Goal: Information Seeking & Learning: Learn about a topic

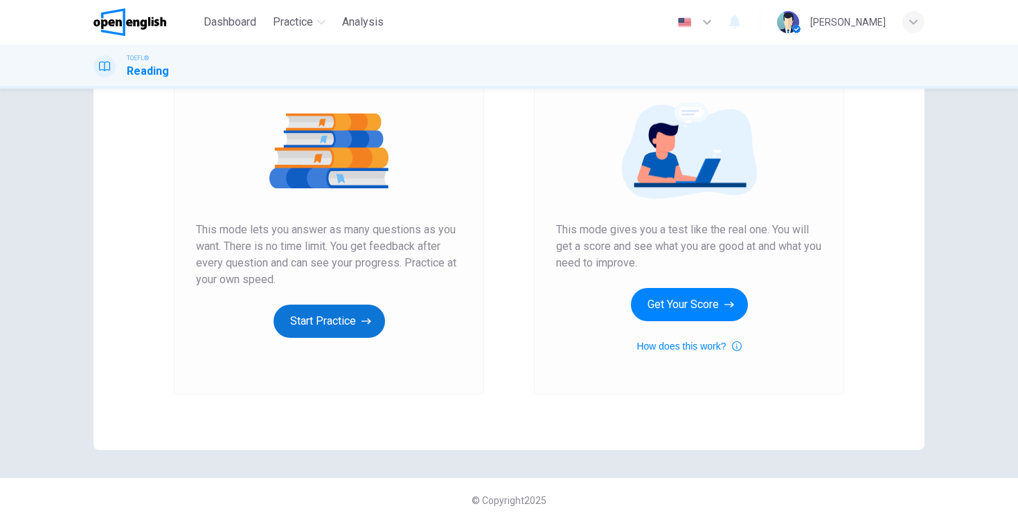
scroll to position [147, 0]
click at [330, 321] on button "Start Practice" at bounding box center [328, 321] width 111 height 33
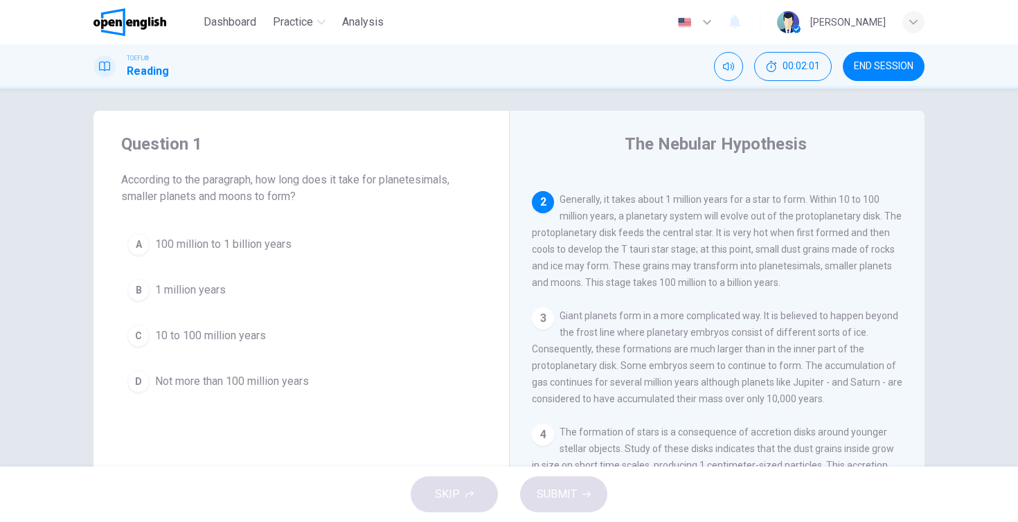
scroll to position [147, 0]
click at [143, 248] on div "A" at bounding box center [138, 244] width 22 height 22
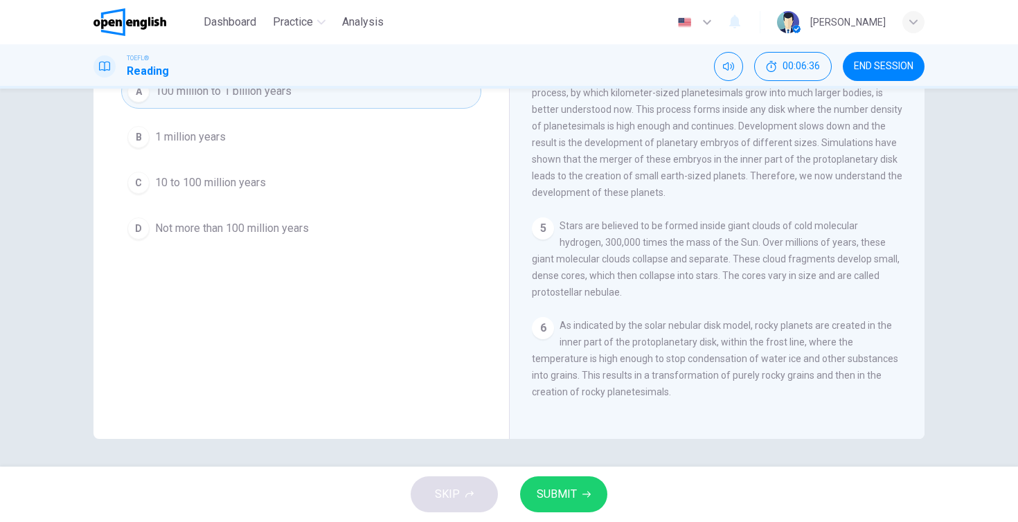
scroll to position [383, 0]
click at [551, 494] on span "SUBMIT" at bounding box center [557, 494] width 40 height 19
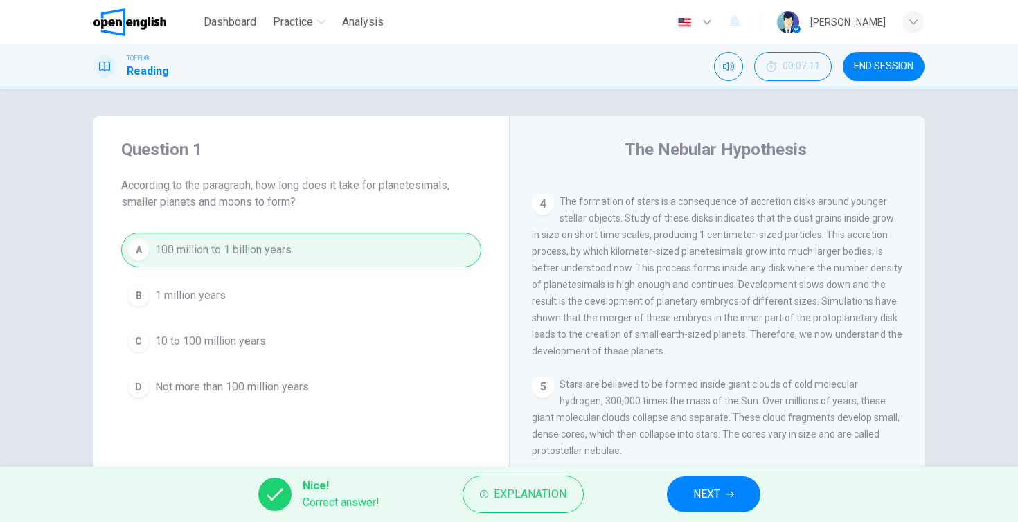
scroll to position [0, 0]
click at [545, 492] on span "Explanation" at bounding box center [530, 494] width 73 height 19
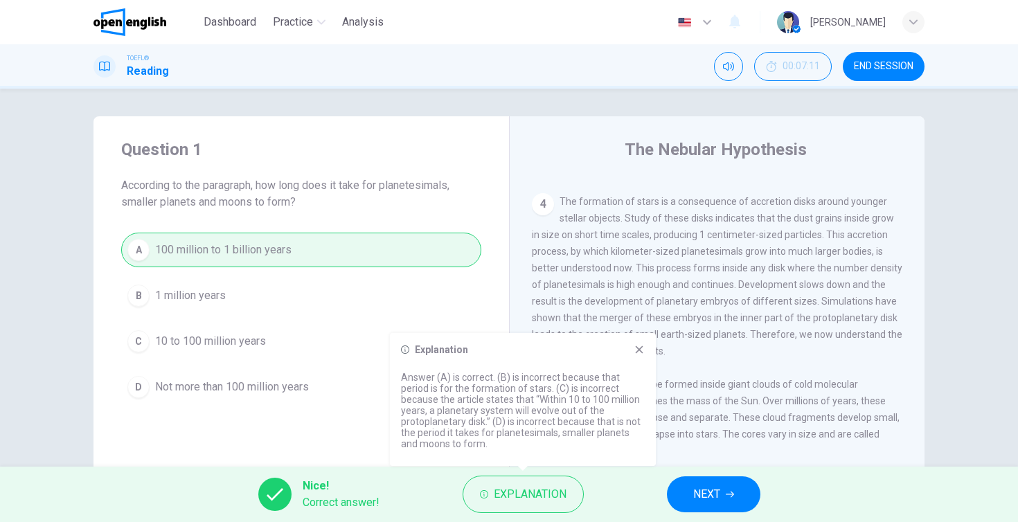
click at [717, 498] on span "NEXT" at bounding box center [706, 494] width 27 height 19
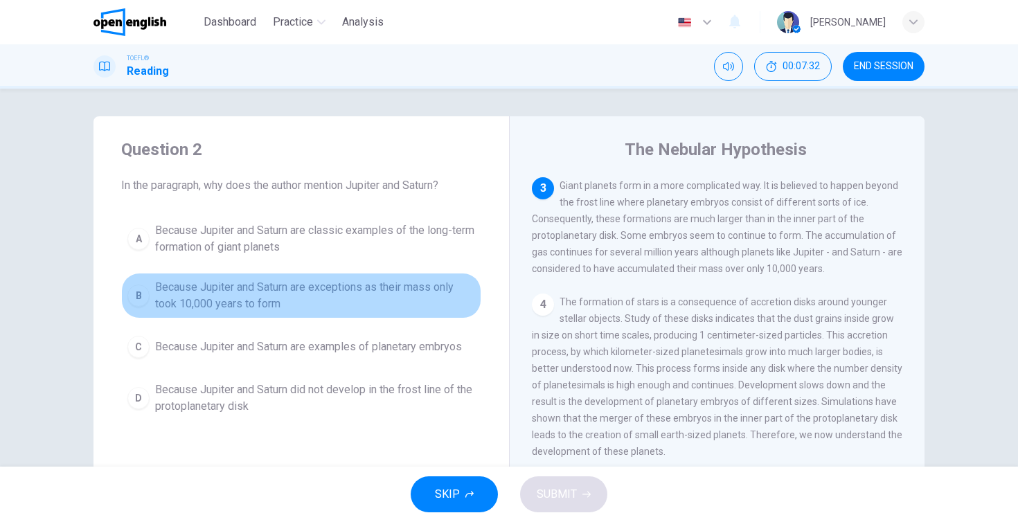
click at [141, 288] on div "B" at bounding box center [138, 296] width 22 height 22
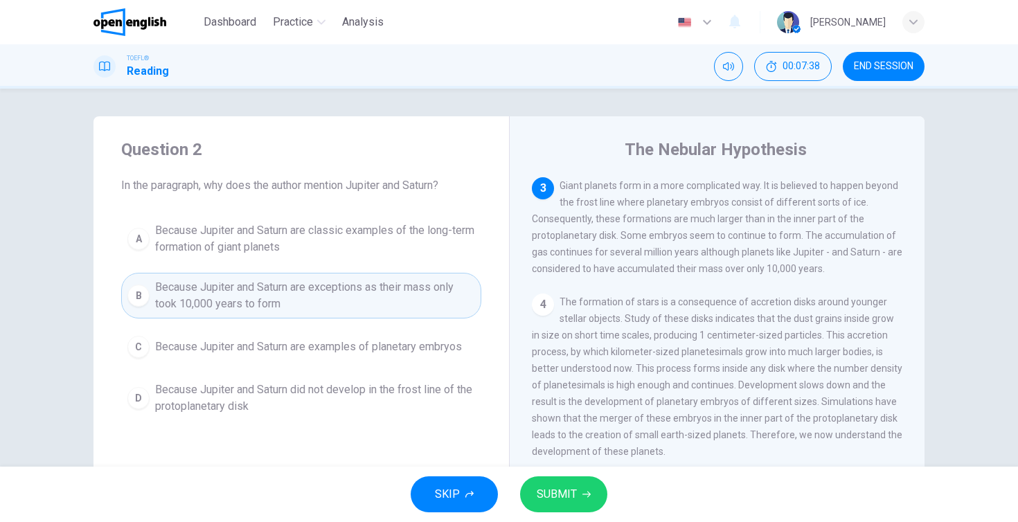
click at [548, 492] on span "SUBMIT" at bounding box center [557, 494] width 40 height 19
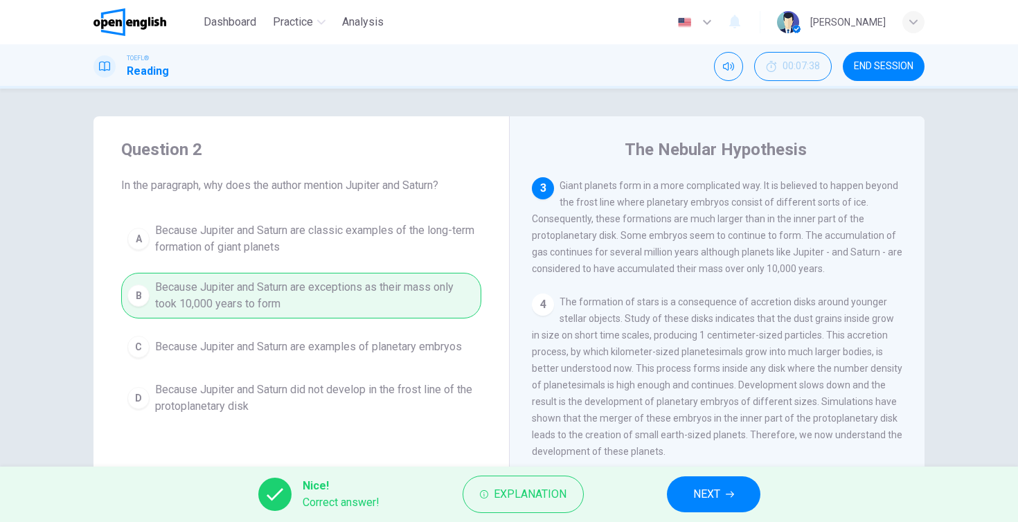
click at [692, 492] on button "NEXT" at bounding box center [713, 494] width 93 height 36
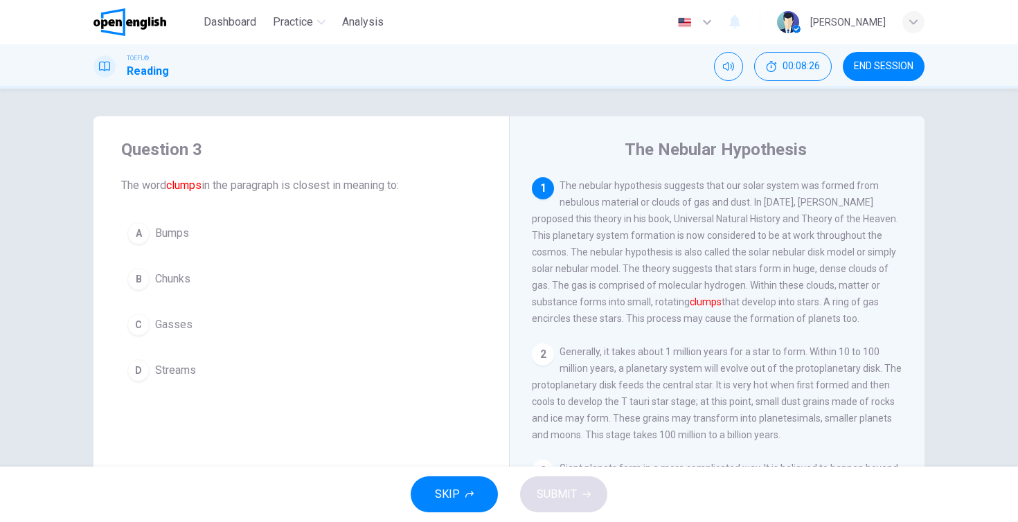
click at [138, 327] on div "C" at bounding box center [138, 325] width 22 height 22
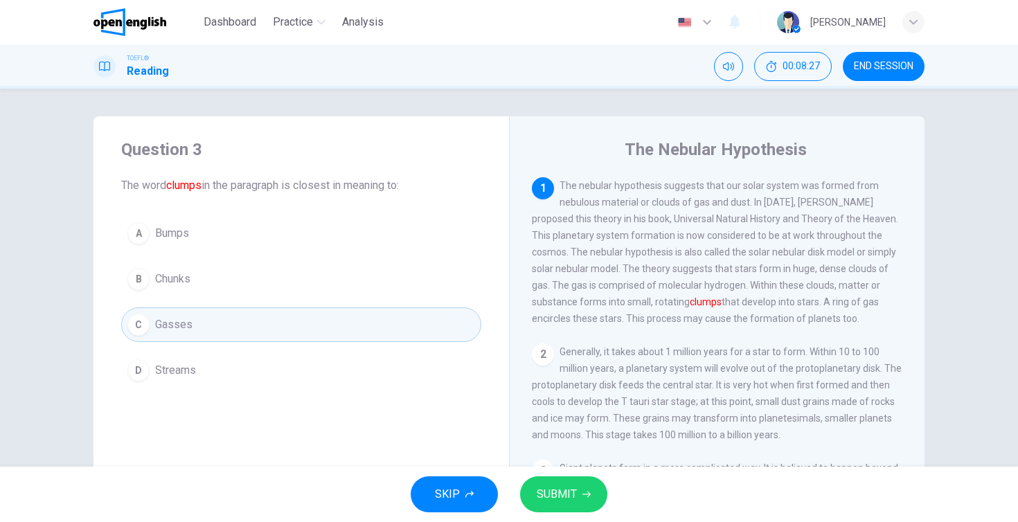
click at [545, 494] on span "SUBMIT" at bounding box center [557, 494] width 40 height 19
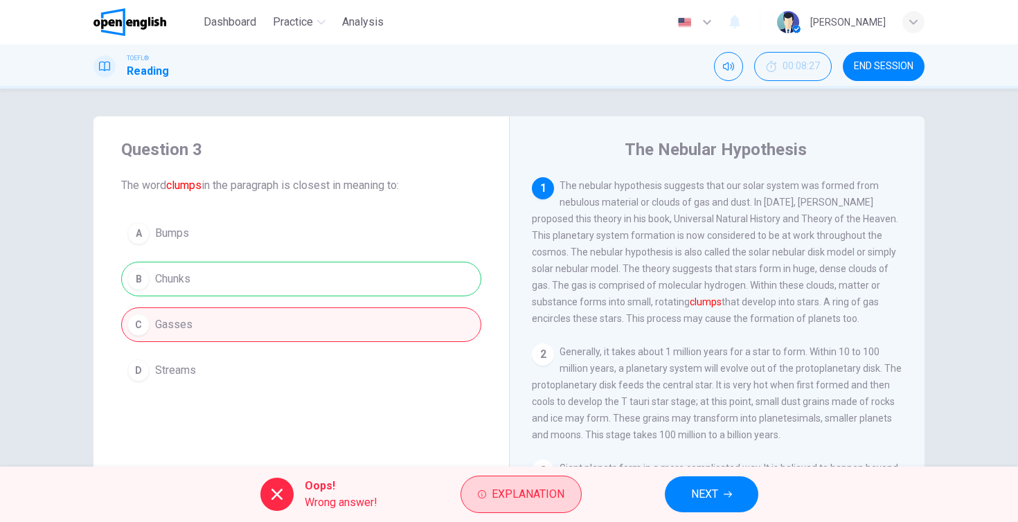
click at [526, 489] on span "Explanation" at bounding box center [528, 494] width 73 height 19
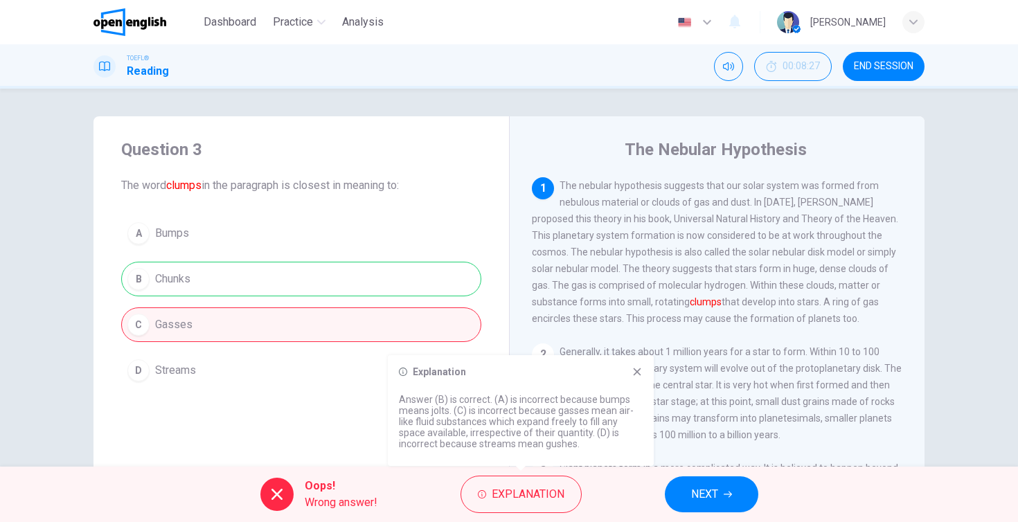
click at [688, 494] on button "NEXT" at bounding box center [711, 494] width 93 height 36
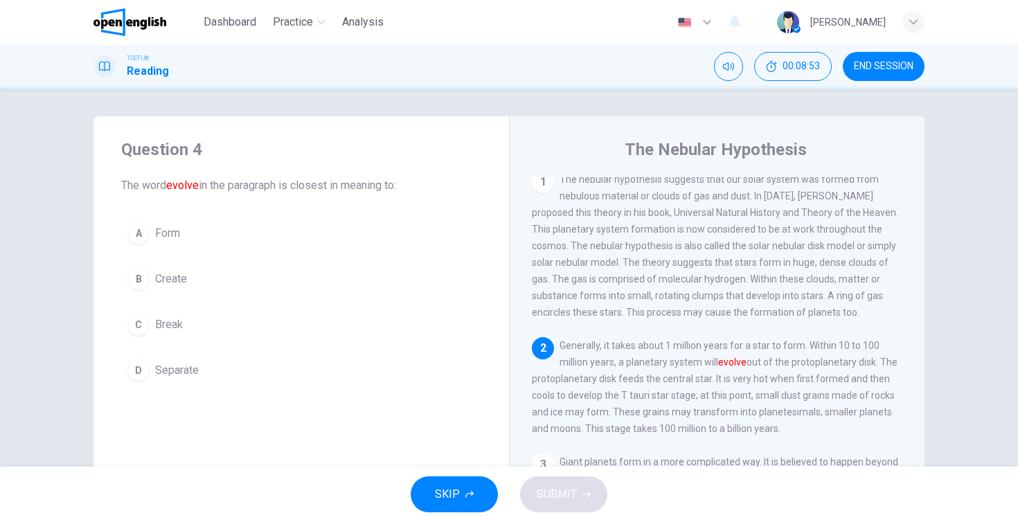
click at [138, 323] on div "C" at bounding box center [138, 325] width 22 height 22
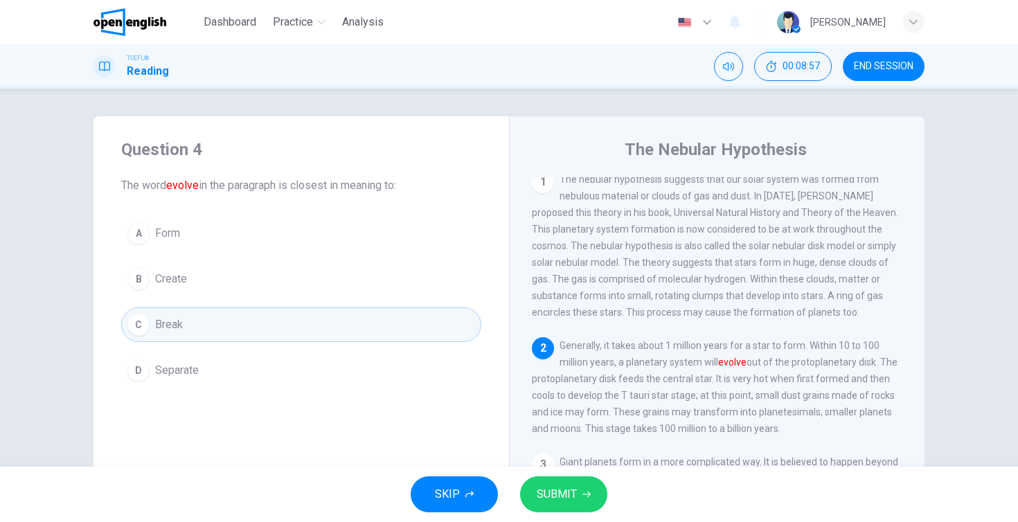
click at [549, 498] on span "SUBMIT" at bounding box center [557, 494] width 40 height 19
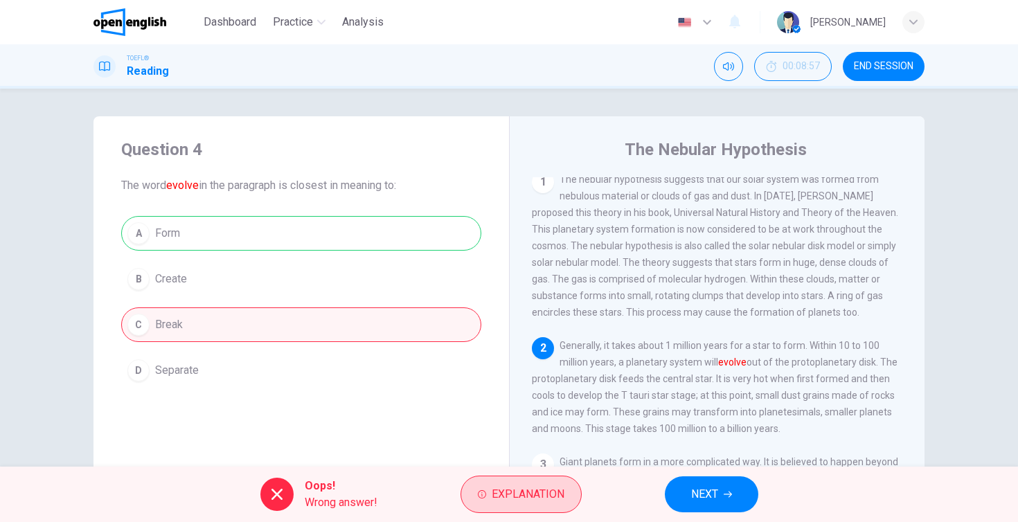
click at [545, 497] on span "Explanation" at bounding box center [528, 494] width 73 height 19
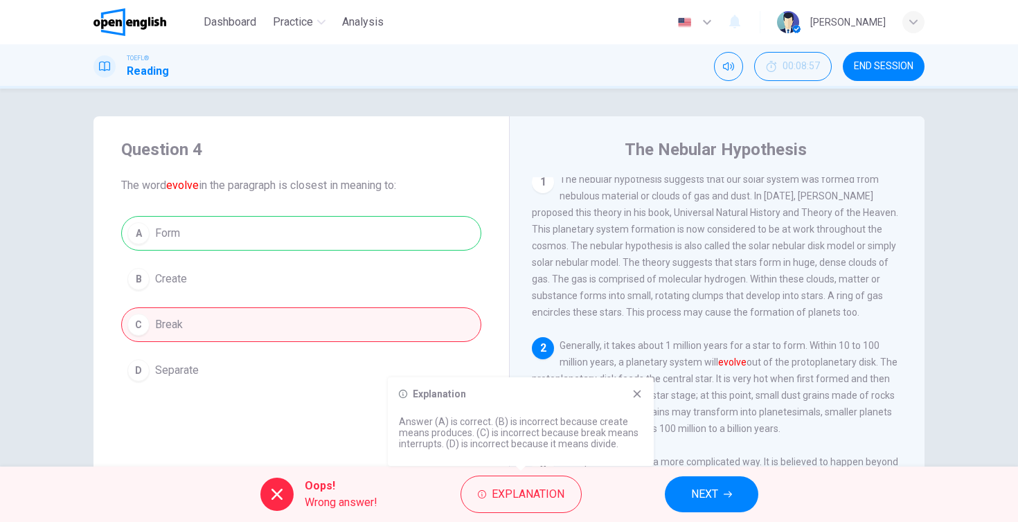
click at [689, 492] on button "NEXT" at bounding box center [711, 494] width 93 height 36
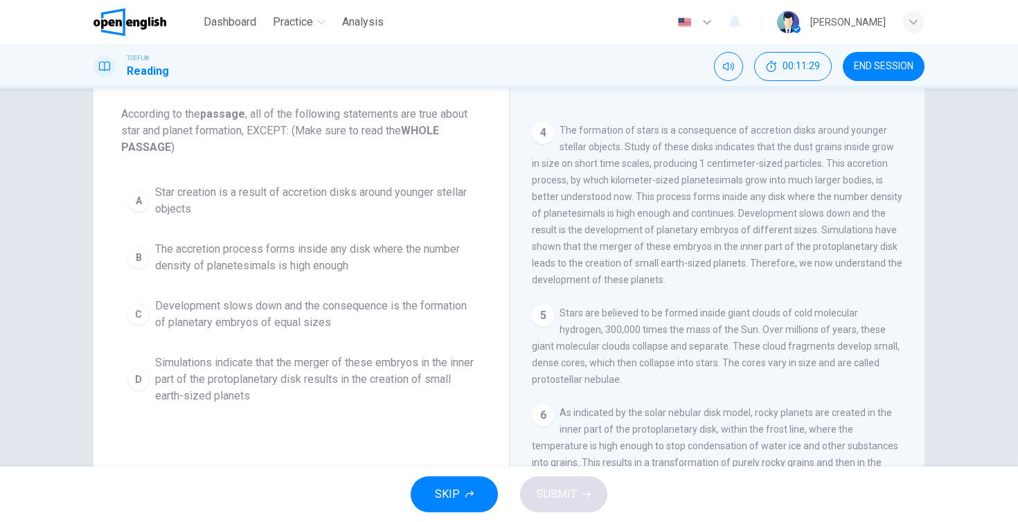
scroll to position [68, 0]
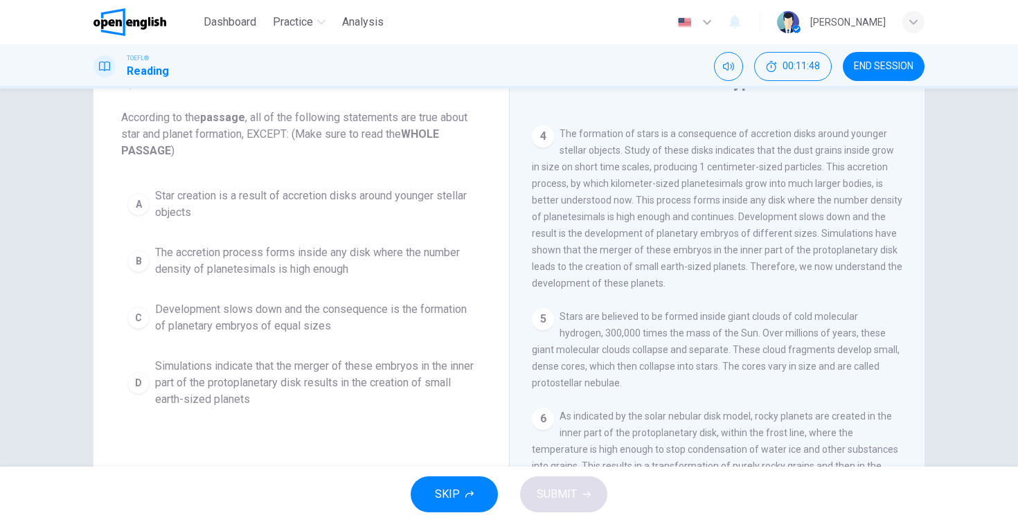
click at [312, 317] on span "Development slows down and the consequence is the formation of planetary embryo…" at bounding box center [315, 317] width 320 height 33
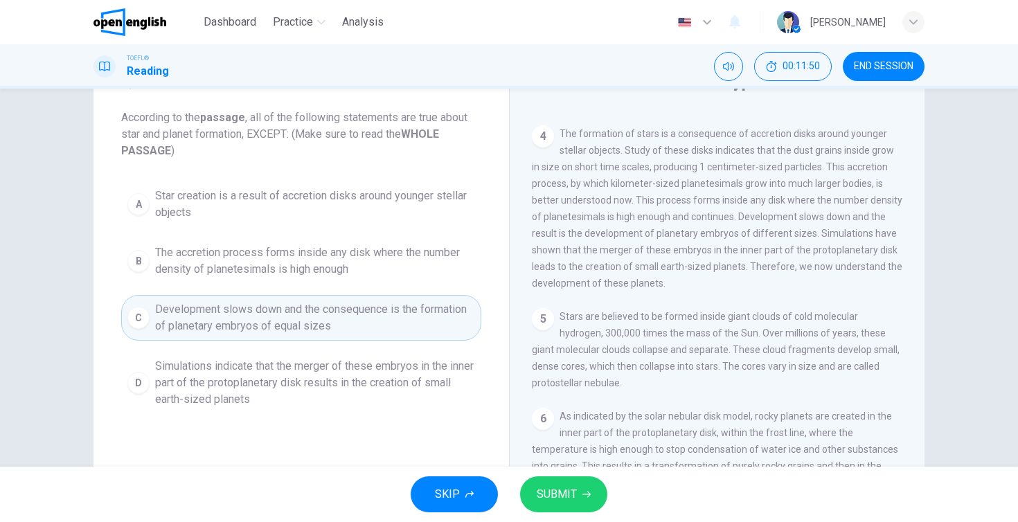
click at [569, 497] on span "SUBMIT" at bounding box center [557, 494] width 40 height 19
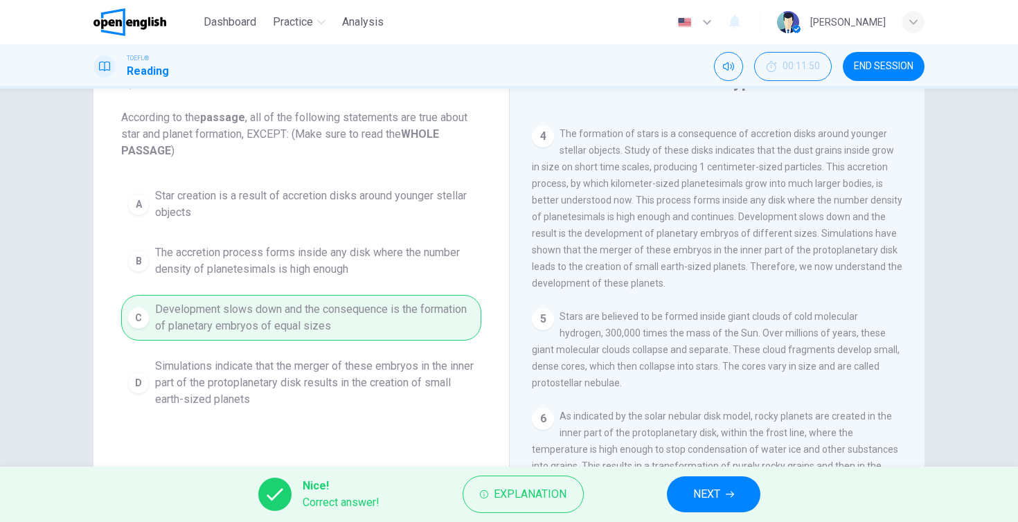
click at [711, 494] on span "NEXT" at bounding box center [706, 494] width 27 height 19
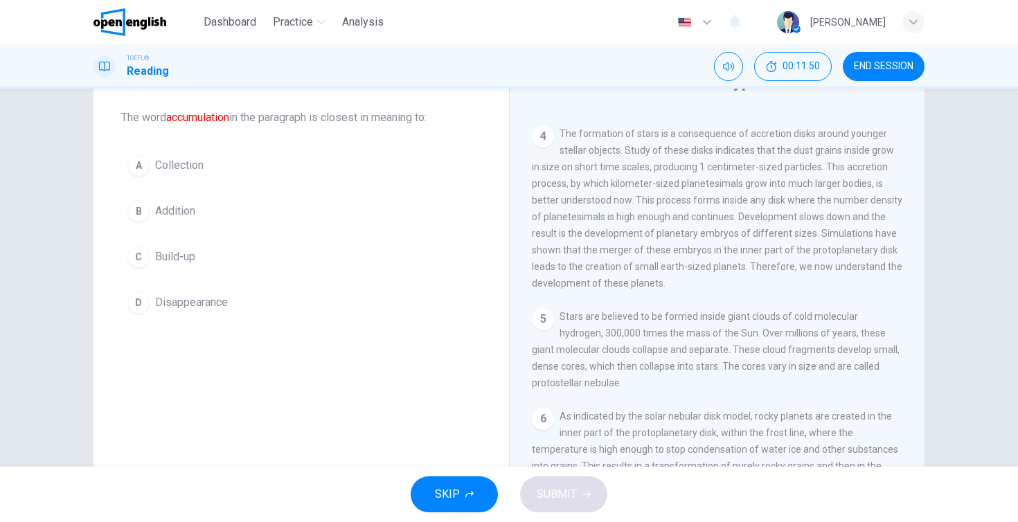
scroll to position [282, 0]
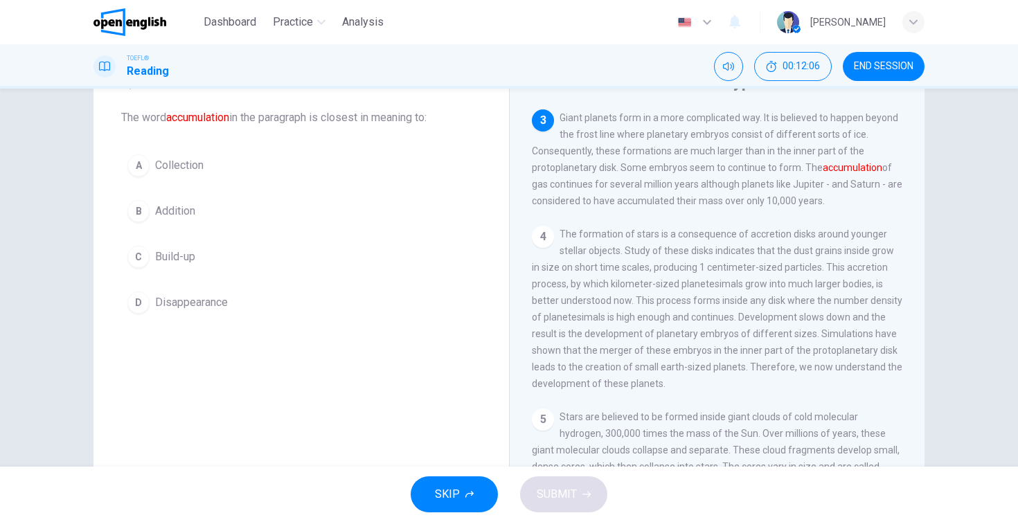
click at [188, 210] on span "Addition" at bounding box center [175, 211] width 40 height 17
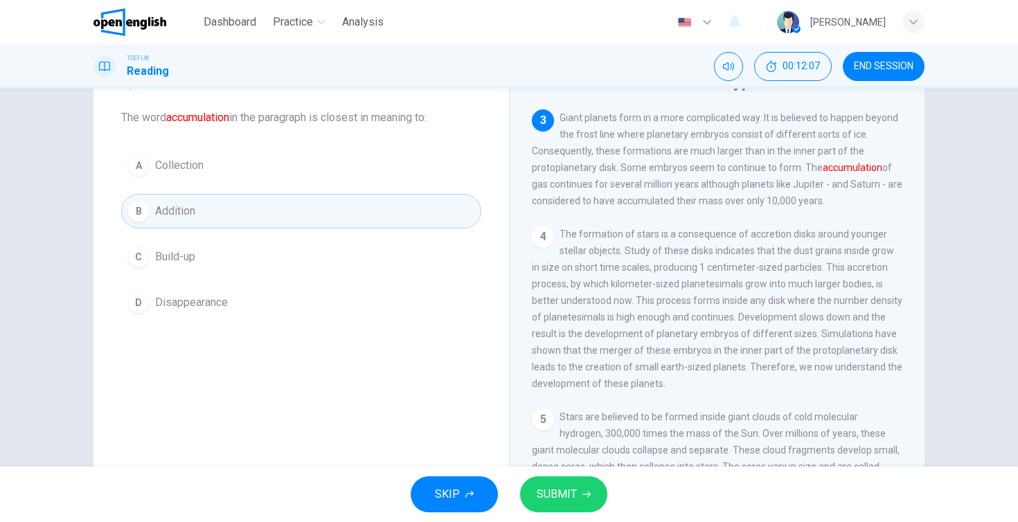
click at [546, 491] on span "SUBMIT" at bounding box center [557, 494] width 40 height 19
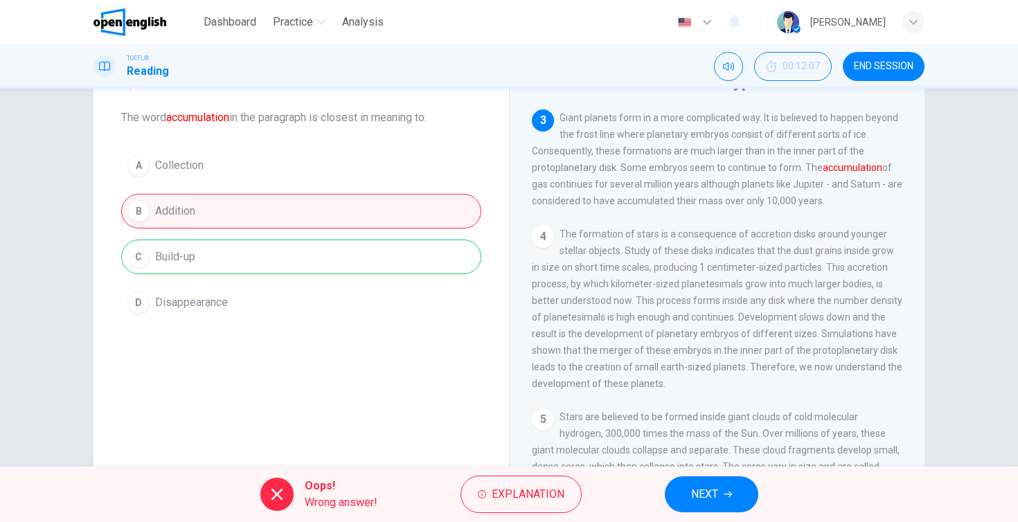
click at [679, 485] on button "NEXT" at bounding box center [711, 494] width 93 height 36
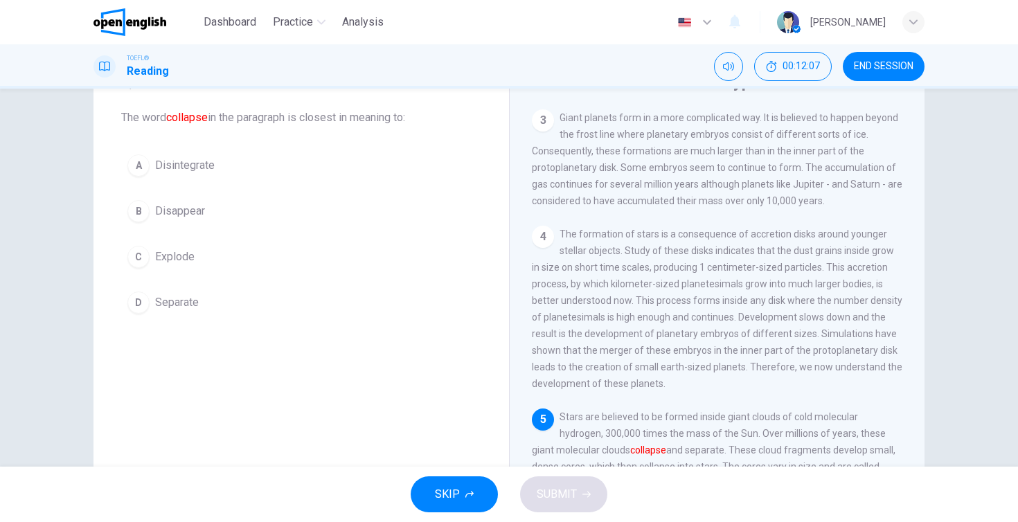
scroll to position [383, 0]
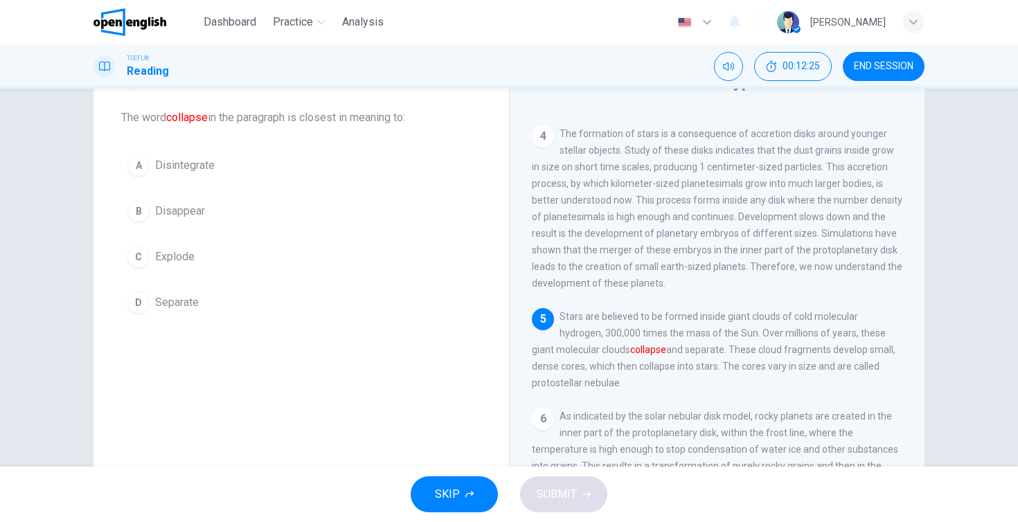
click at [145, 261] on div "C" at bounding box center [138, 257] width 22 height 22
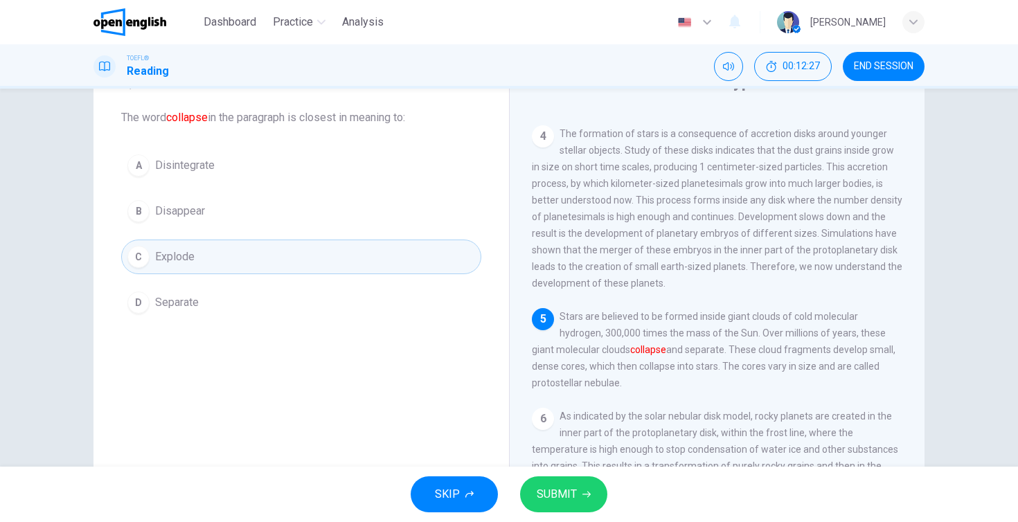
click at [547, 491] on span "SUBMIT" at bounding box center [557, 494] width 40 height 19
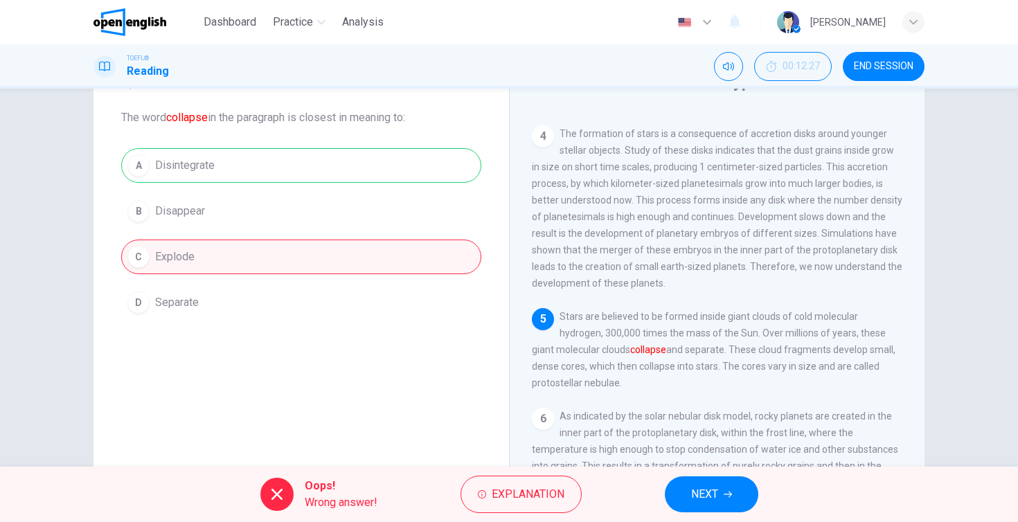
click at [685, 491] on button "NEXT" at bounding box center [711, 494] width 93 height 36
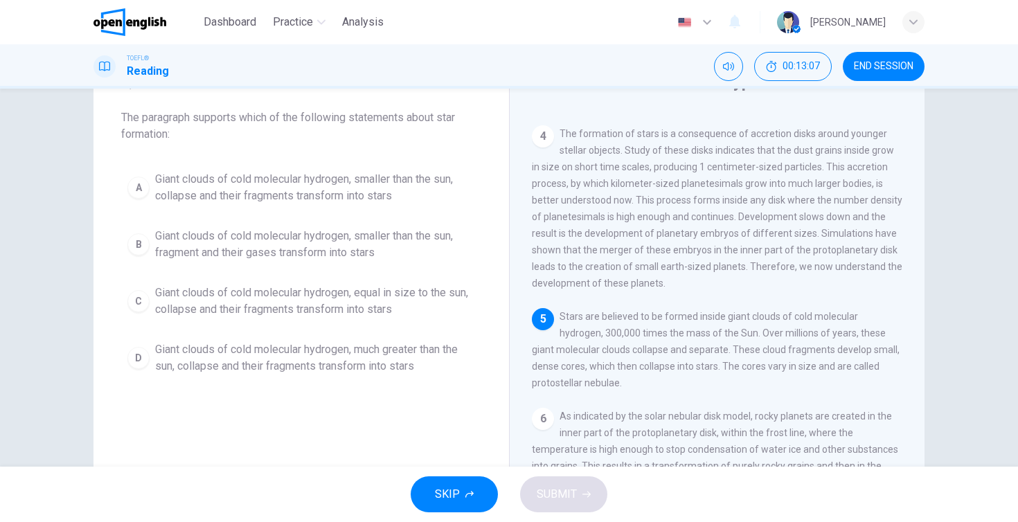
click at [210, 363] on span "Giant clouds of cold molecular hydrogen, much greater than the sun, collapse an…" at bounding box center [315, 357] width 320 height 33
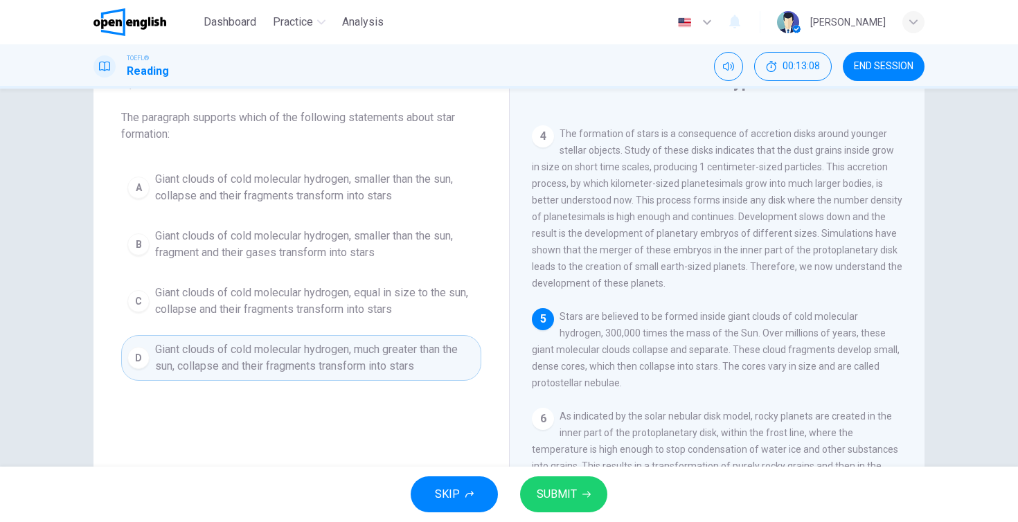
click at [565, 489] on span "SUBMIT" at bounding box center [557, 494] width 40 height 19
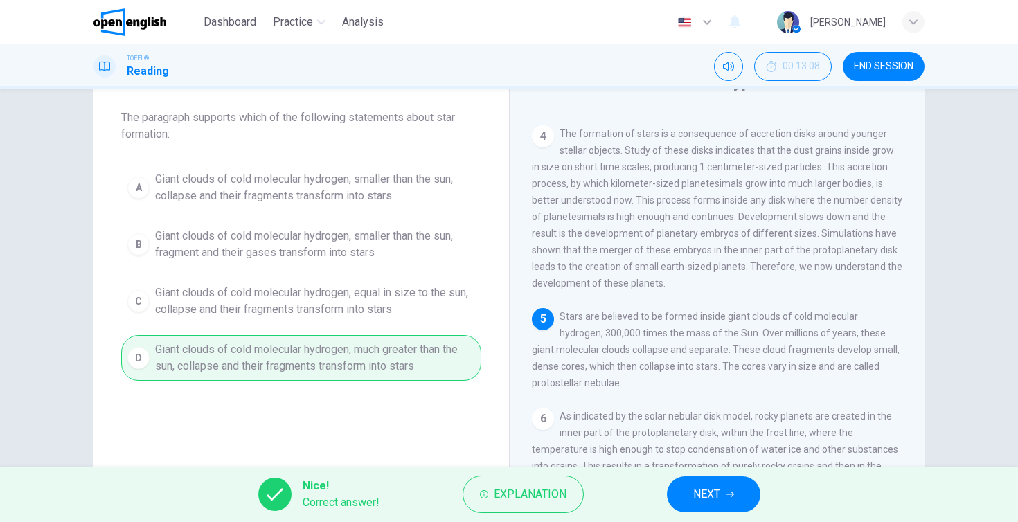
click at [722, 487] on button "NEXT" at bounding box center [713, 494] width 93 height 36
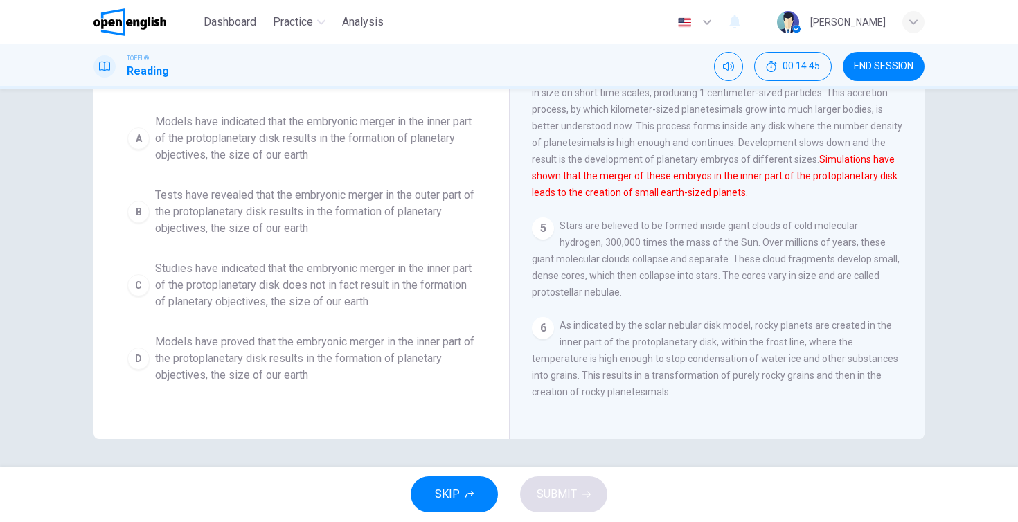
scroll to position [159, 0]
click at [299, 133] on span "Models have indicated that the embryonic merger in the inner part of the protop…" at bounding box center [315, 139] width 320 height 50
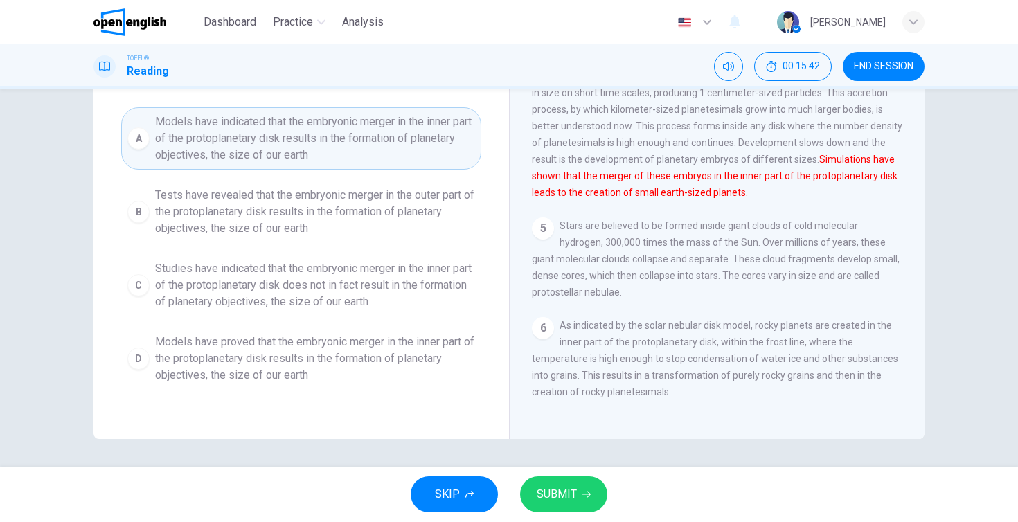
click at [548, 485] on span "SUBMIT" at bounding box center [557, 494] width 40 height 19
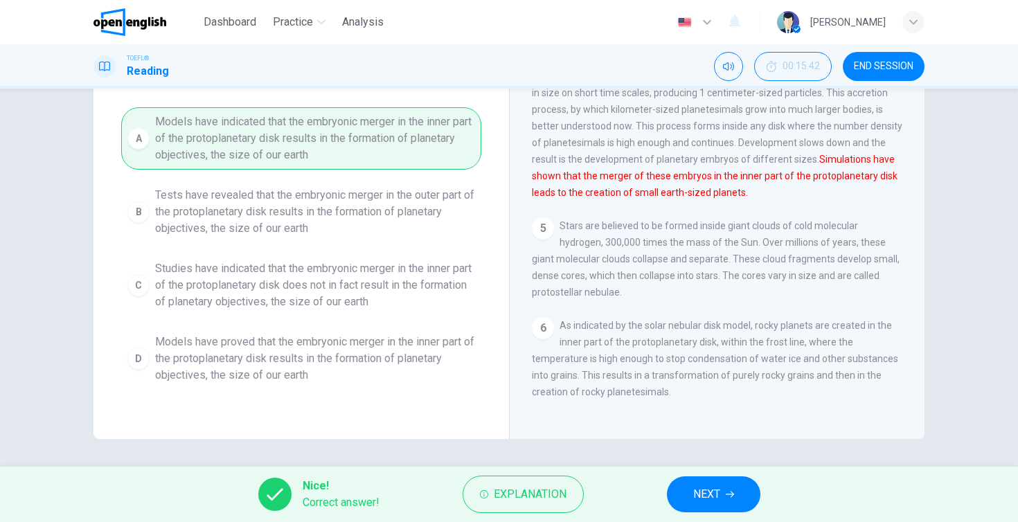
click at [708, 490] on span "NEXT" at bounding box center [706, 494] width 27 height 19
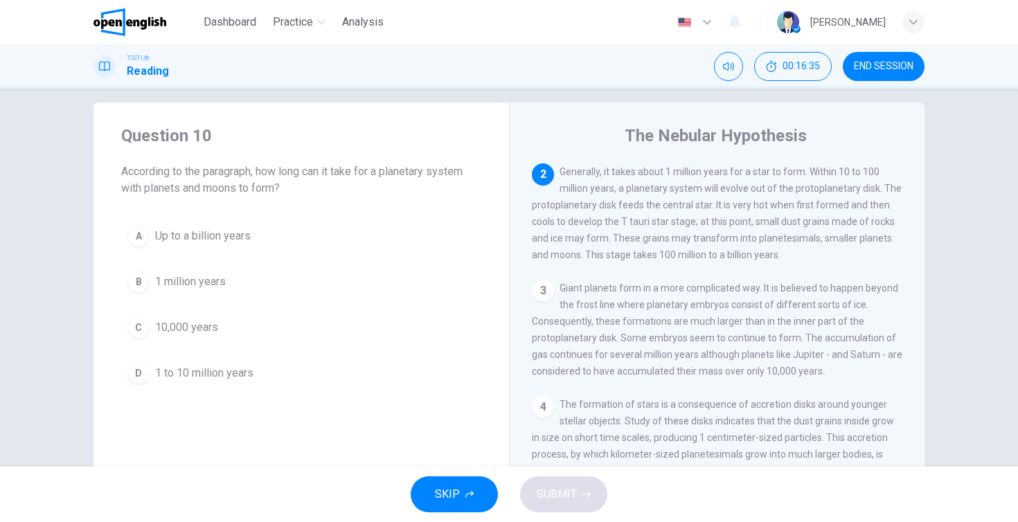
scroll to position [15, 0]
click at [210, 284] on span "1 million years" at bounding box center [190, 280] width 71 height 17
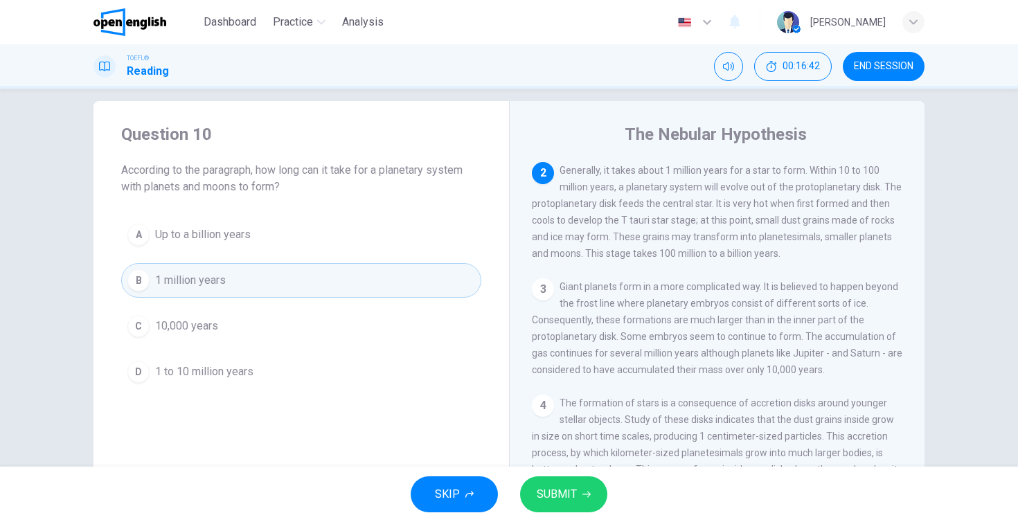
click at [541, 487] on span "SUBMIT" at bounding box center [557, 494] width 40 height 19
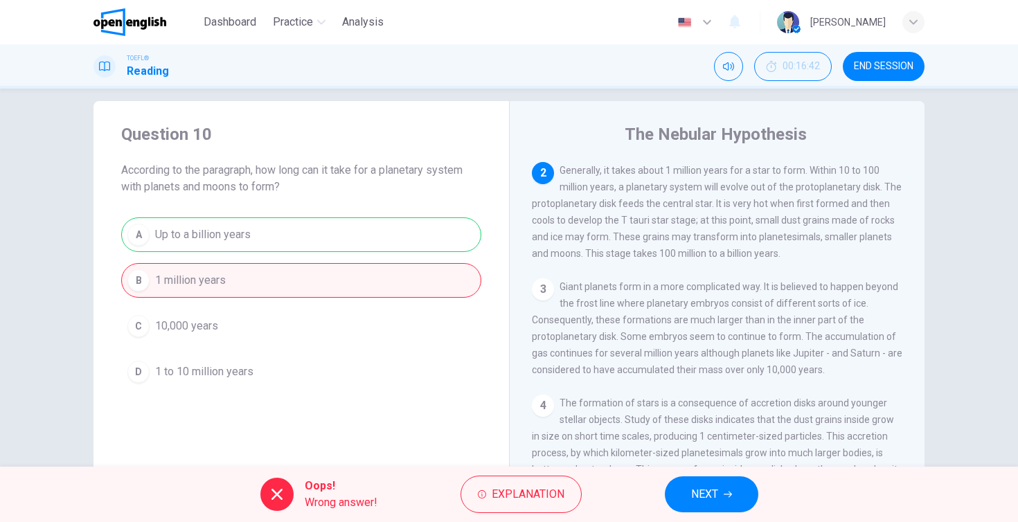
click at [684, 498] on button "NEXT" at bounding box center [711, 494] width 93 height 36
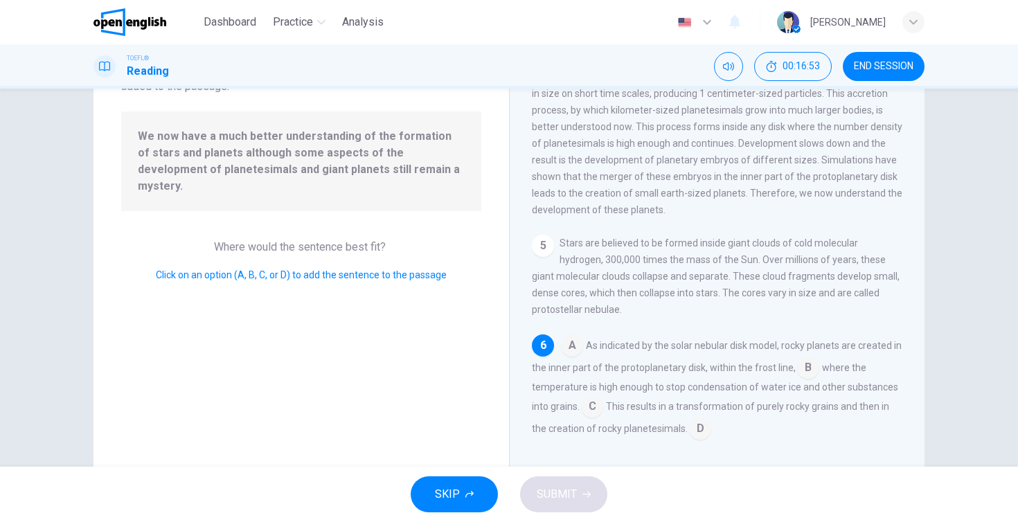
scroll to position [119, 0]
click at [694, 431] on input at bounding box center [700, 430] width 22 height 22
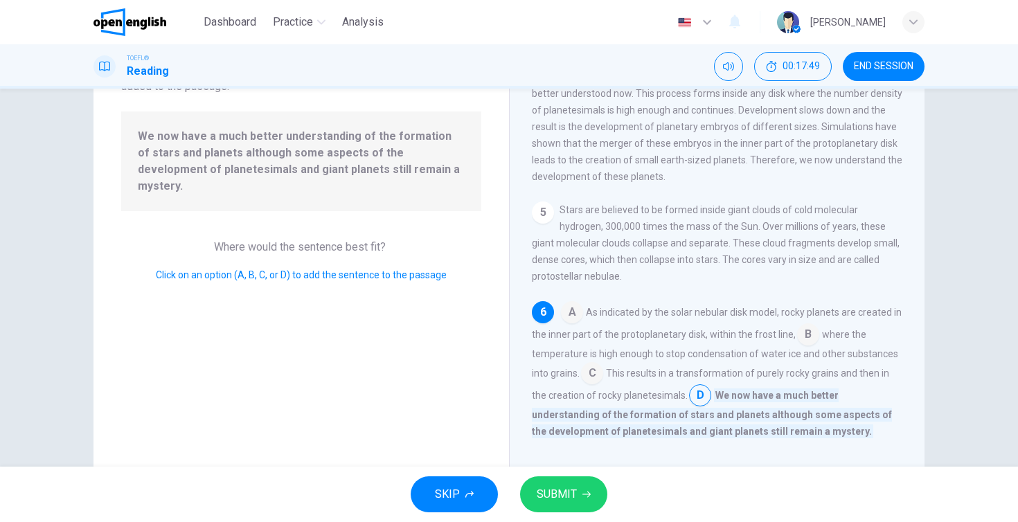
scroll to position [438, 0]
click at [573, 503] on span "SUBMIT" at bounding box center [557, 494] width 40 height 19
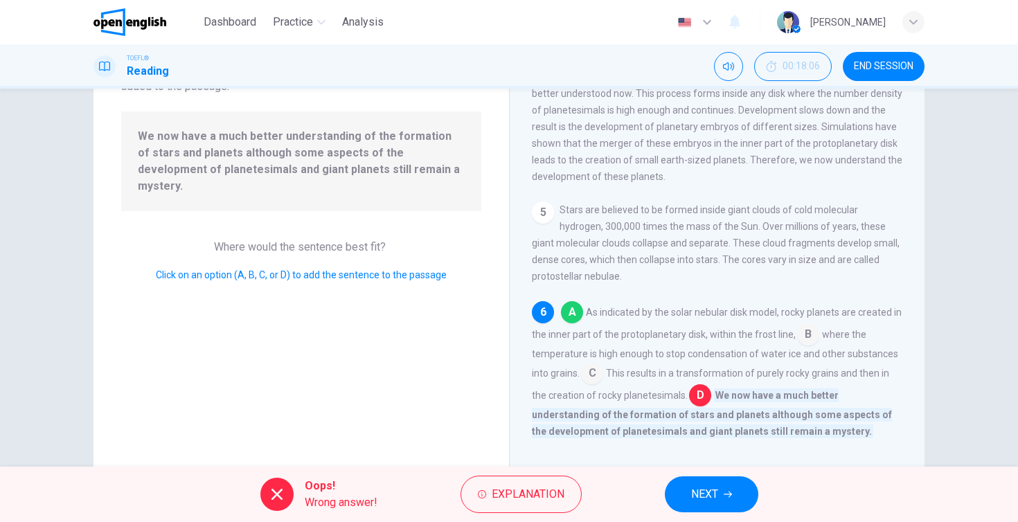
click at [697, 495] on span "NEXT" at bounding box center [704, 494] width 27 height 19
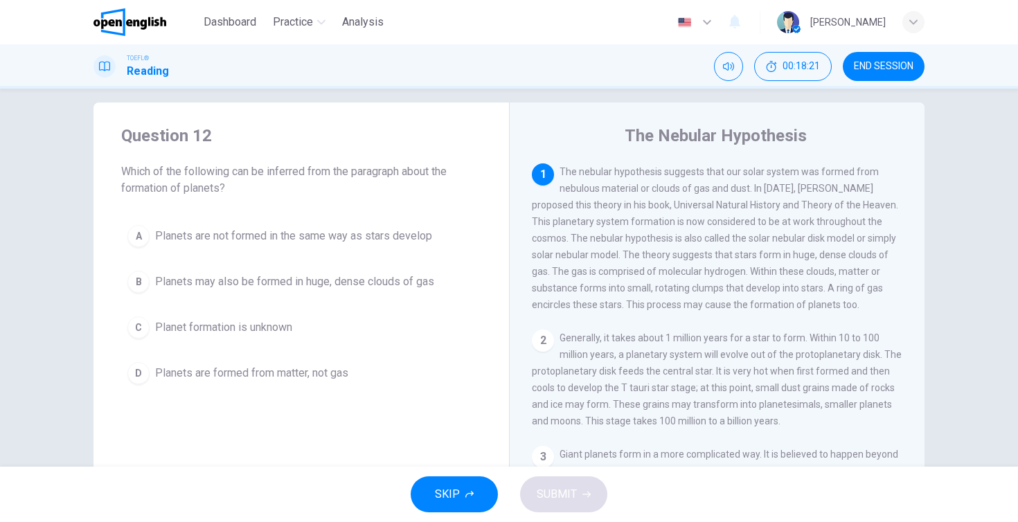
scroll to position [14, 0]
click at [286, 283] on span "Planets may also be formed in huge, dense clouds of gas" at bounding box center [294, 281] width 279 height 17
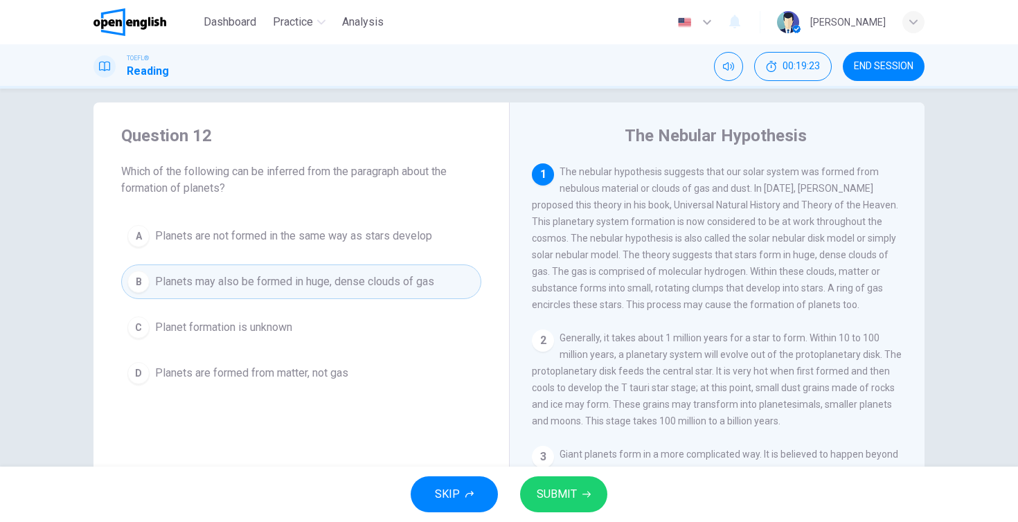
click at [560, 495] on span "SUBMIT" at bounding box center [557, 494] width 40 height 19
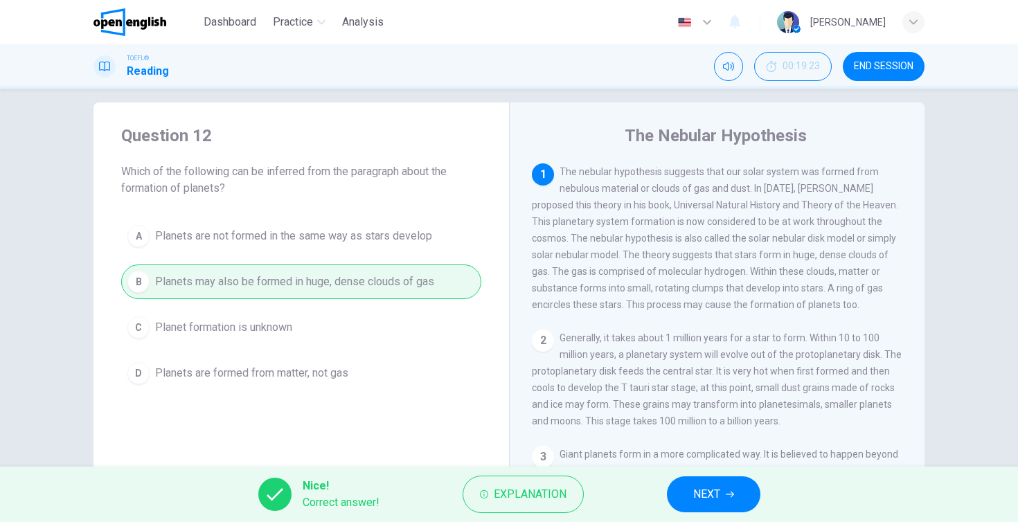
click at [703, 487] on span "NEXT" at bounding box center [706, 494] width 27 height 19
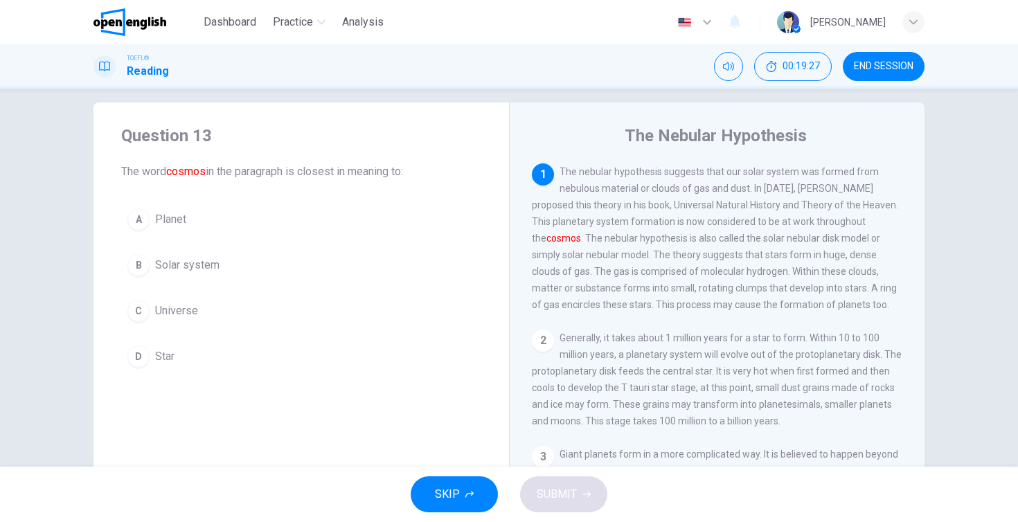
click at [171, 315] on span "Universe" at bounding box center [176, 311] width 43 height 17
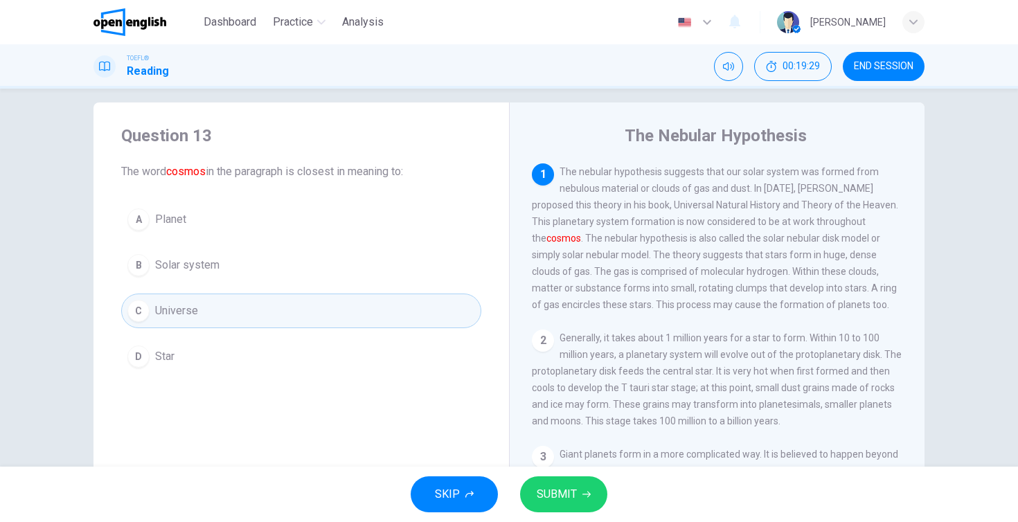
click at [566, 500] on span "SUBMIT" at bounding box center [557, 494] width 40 height 19
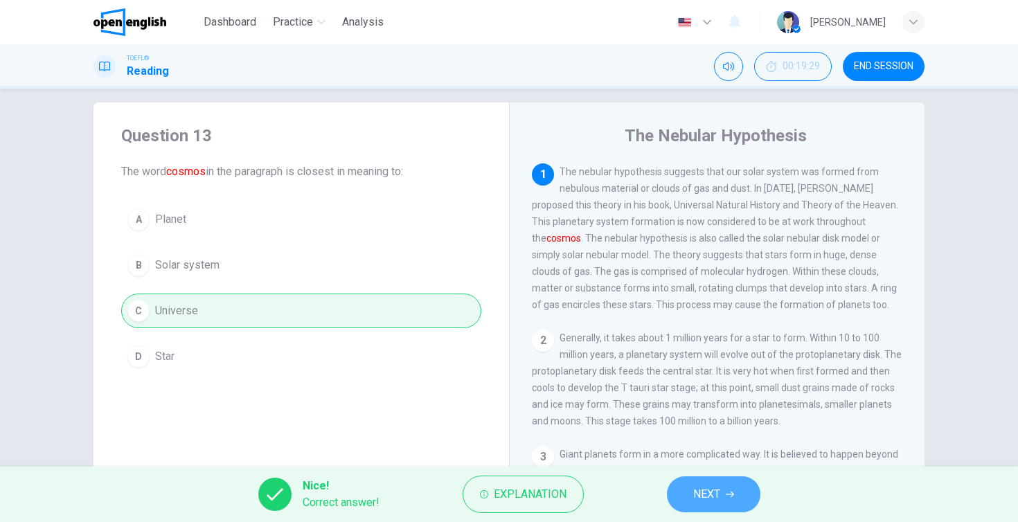
click at [721, 501] on button "NEXT" at bounding box center [713, 494] width 93 height 36
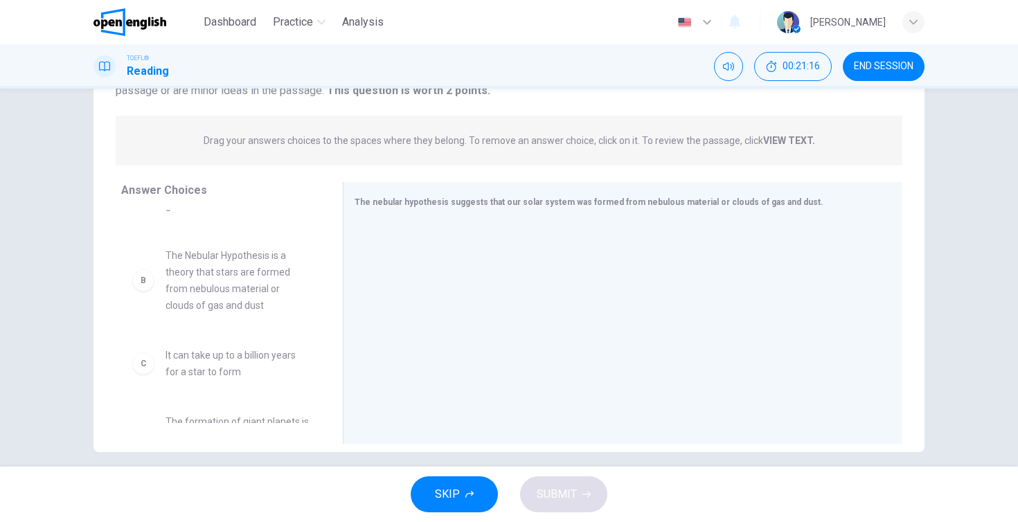
scroll to position [72, 0]
click at [222, 287] on span "The Nebular Hypothesis is a theory that stars are formed from nebulous material…" at bounding box center [237, 282] width 144 height 66
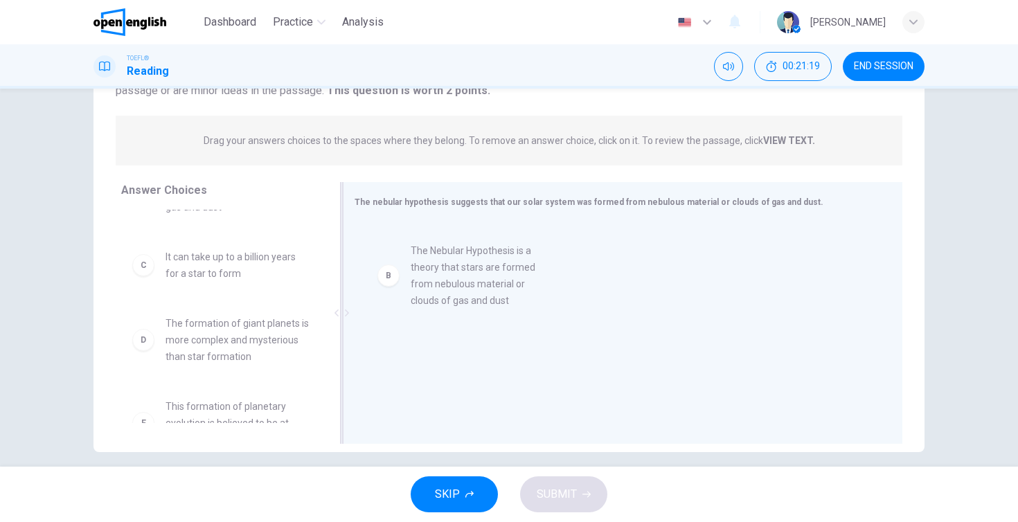
drag, startPoint x: 145, startPoint y: 282, endPoint x: 397, endPoint y: 276, distance: 251.4
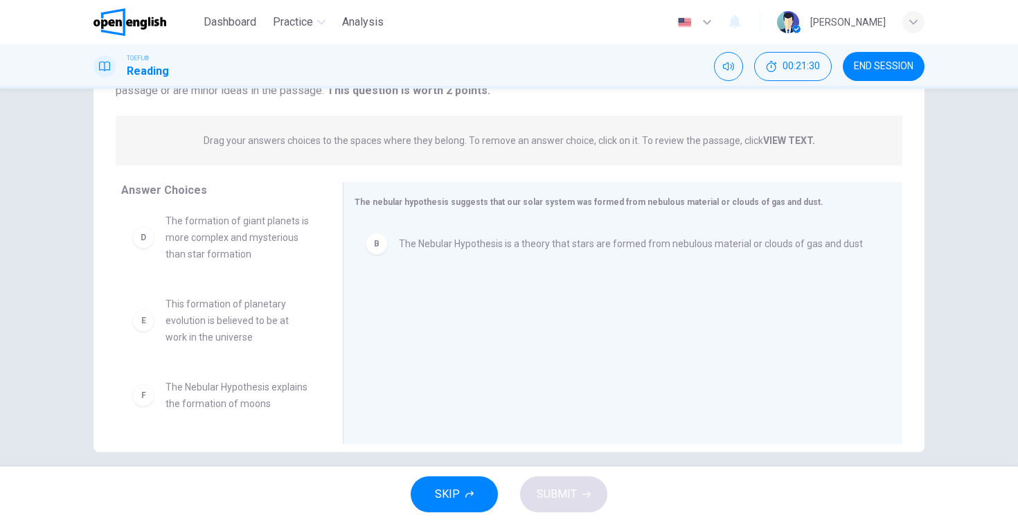
scroll to position [174, 0]
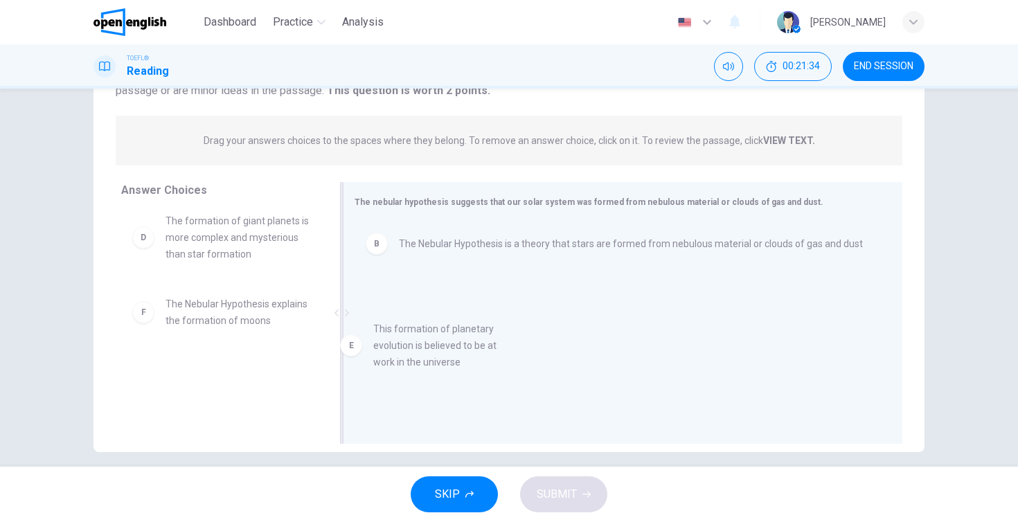
drag, startPoint x: 219, startPoint y: 330, endPoint x: 435, endPoint y: 357, distance: 216.9
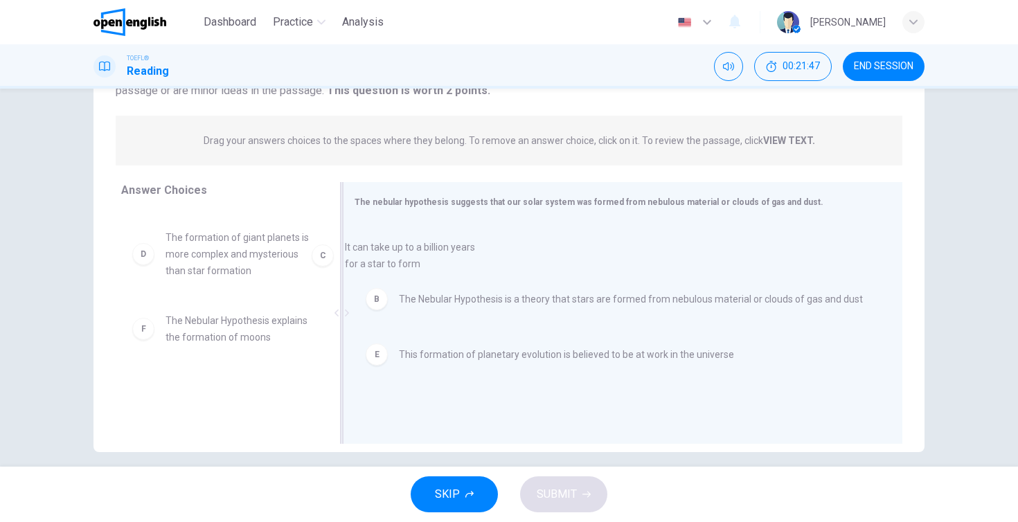
scroll to position [88, 0]
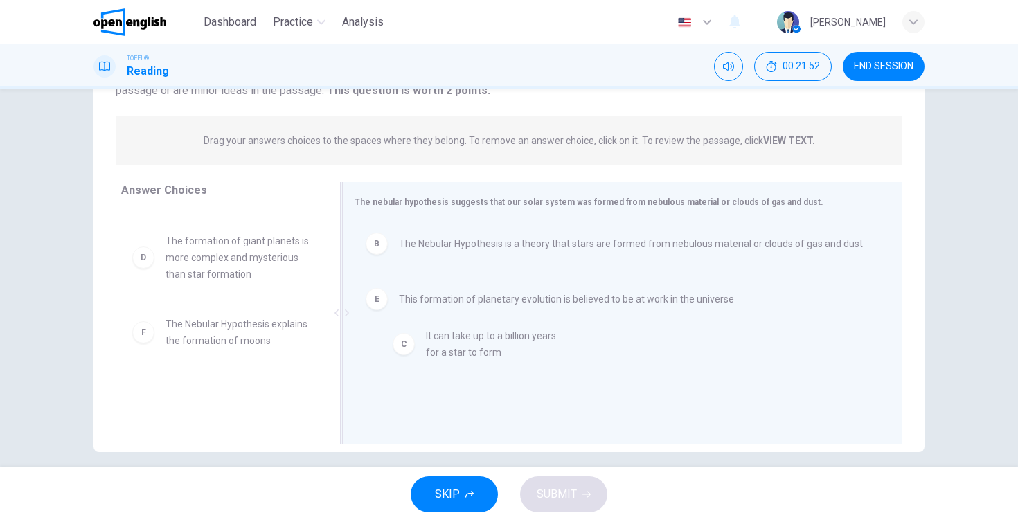
drag, startPoint x: 232, startPoint y: 248, endPoint x: 499, endPoint y: 347, distance: 285.0
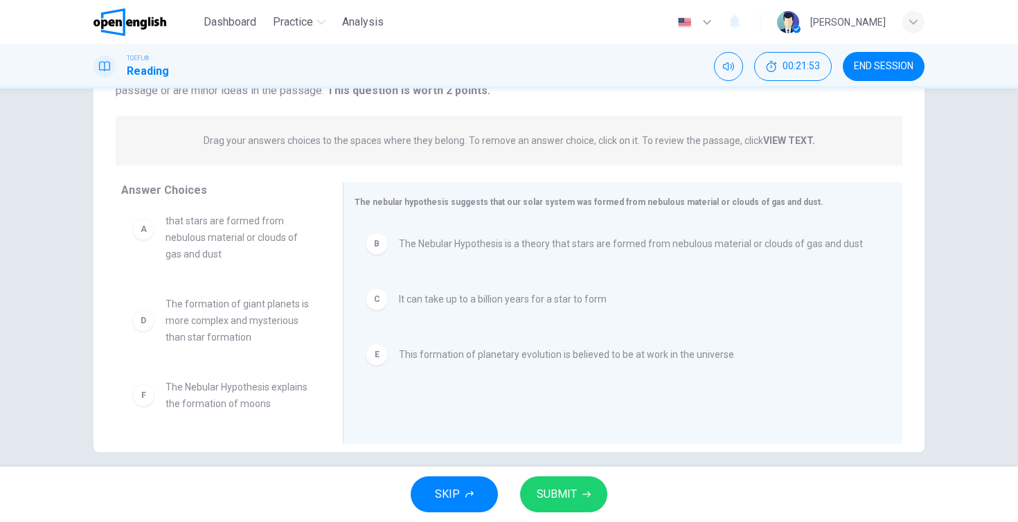
scroll to position [25, 0]
click at [560, 494] on span "SUBMIT" at bounding box center [557, 494] width 40 height 19
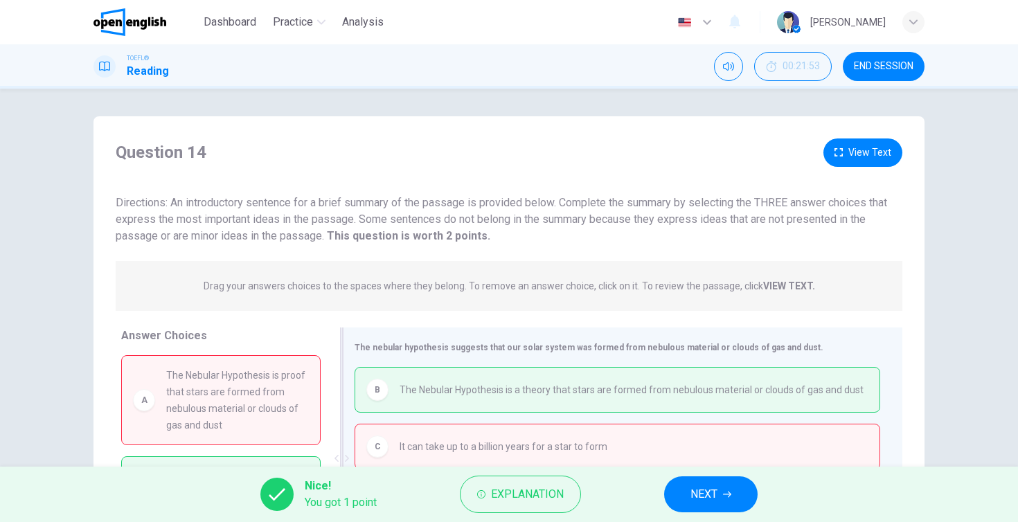
scroll to position [0, 0]
click at [716, 492] on span "NEXT" at bounding box center [703, 494] width 27 height 19
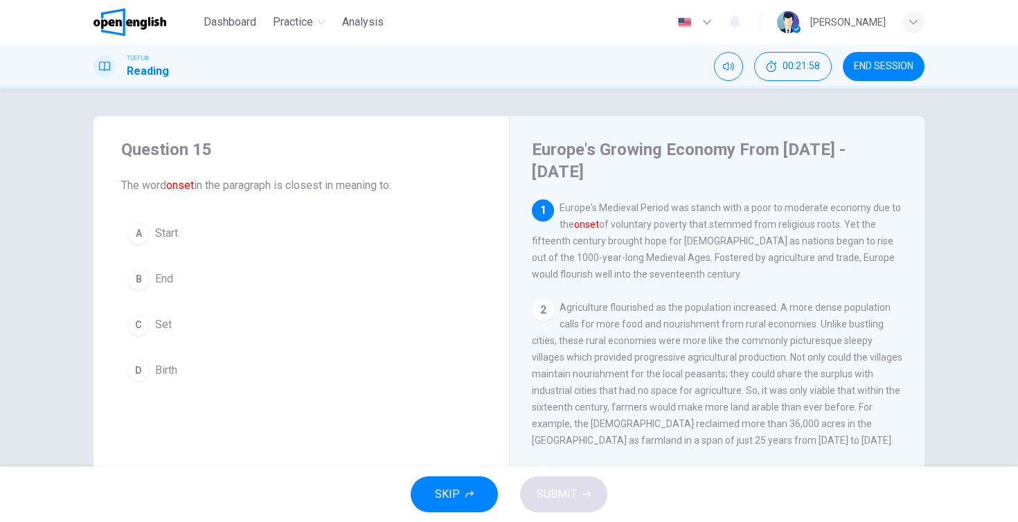
click at [868, 69] on span "END SESSION" at bounding box center [884, 66] width 60 height 11
